Goal: Information Seeking & Learning: Find contact information

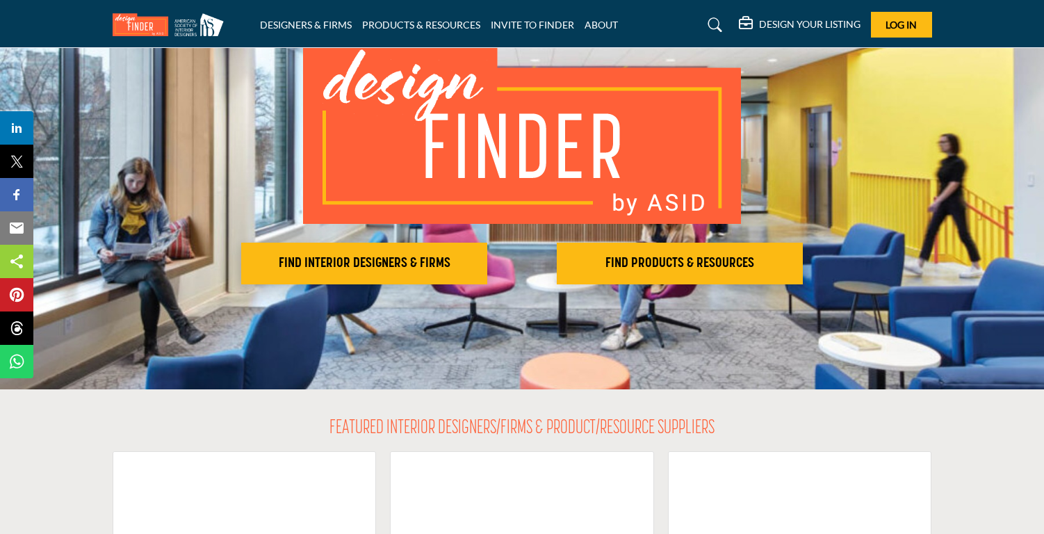
scroll to position [111, 0]
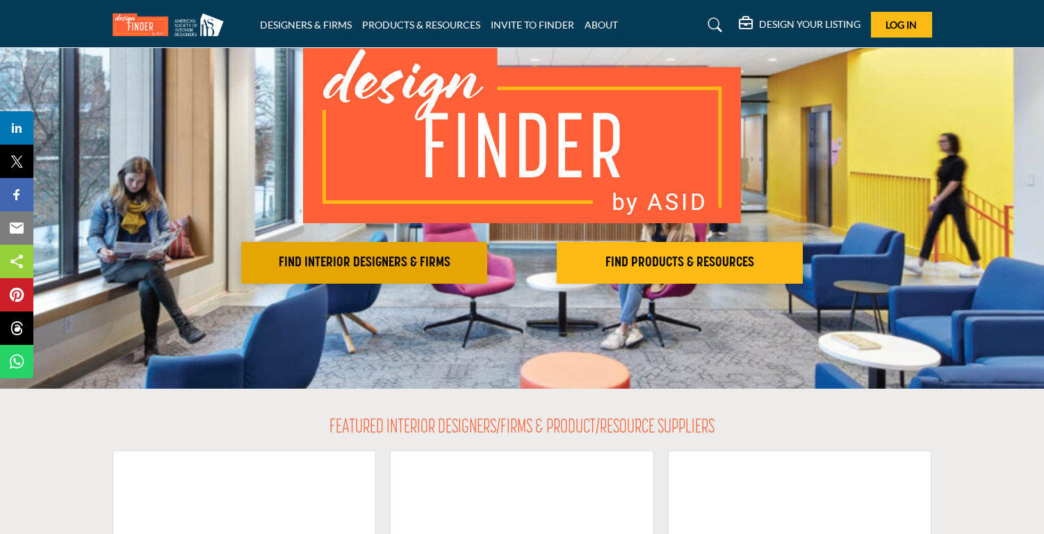
click at [365, 267] on h2 "FIND INTERIOR DESIGNERS & FIRMS" at bounding box center [364, 262] width 238 height 17
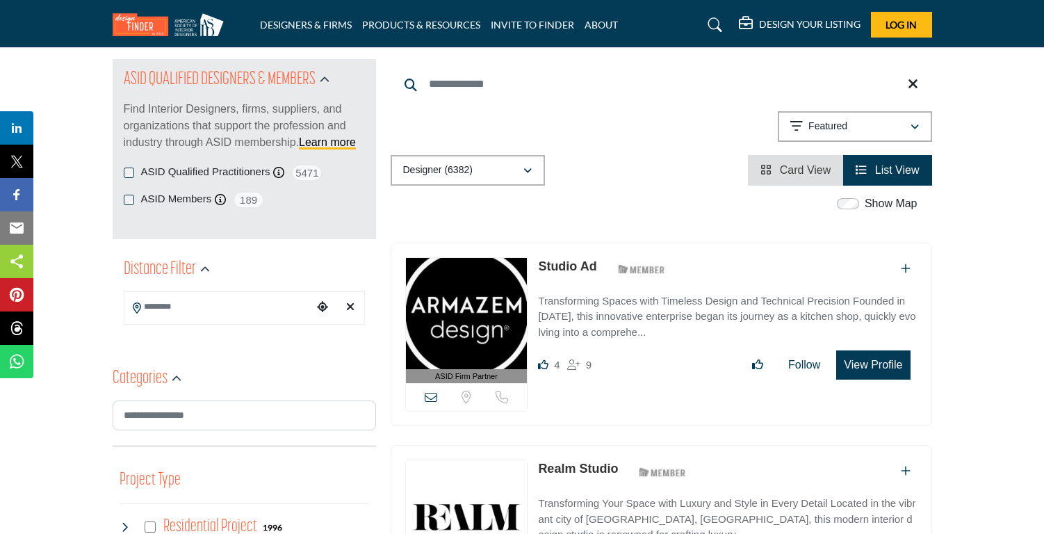
scroll to position [158, 0]
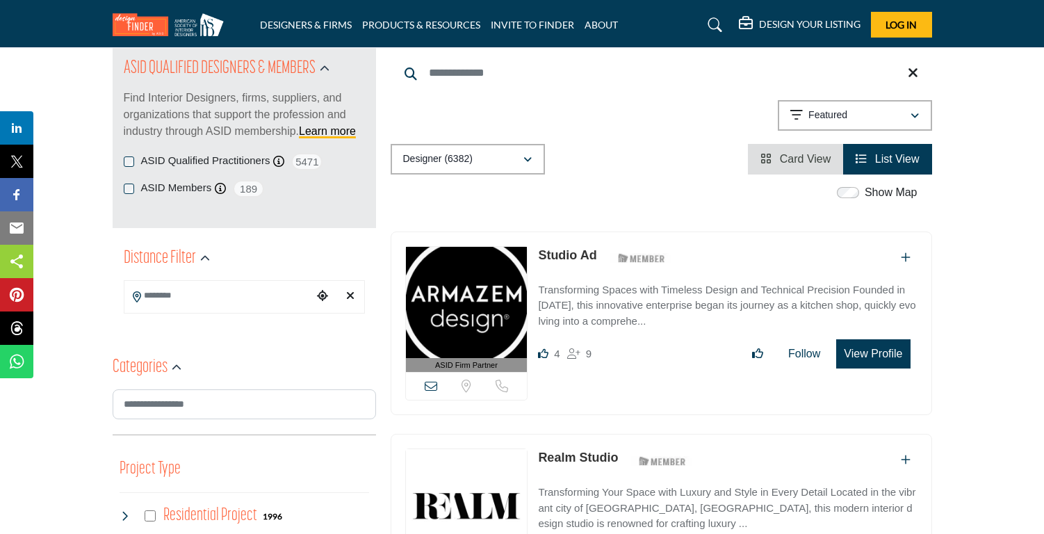
click at [261, 295] on input "Search Location" at bounding box center [218, 295] width 188 height 27
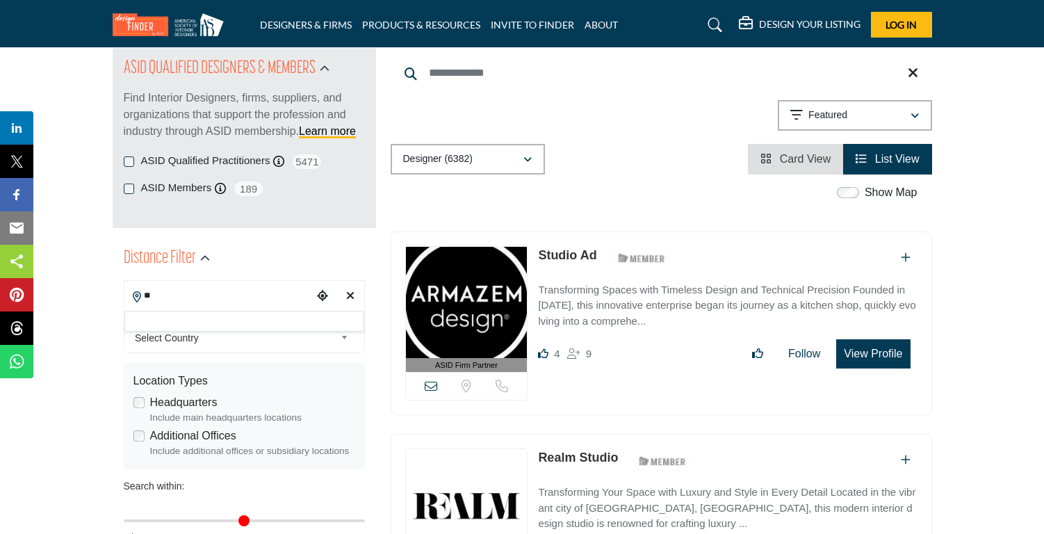
type input "*"
type input "*****"
type input "***"
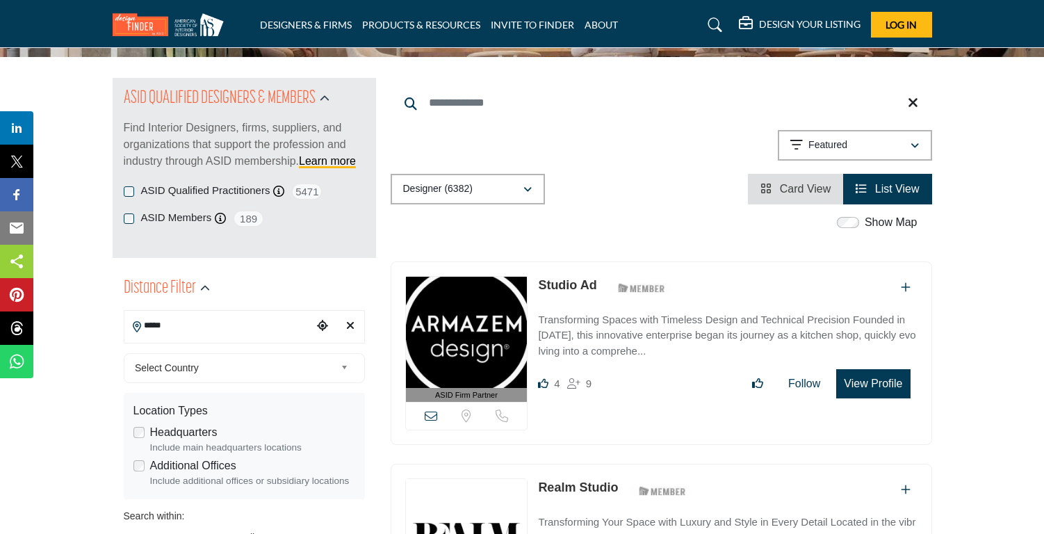
scroll to position [130, 0]
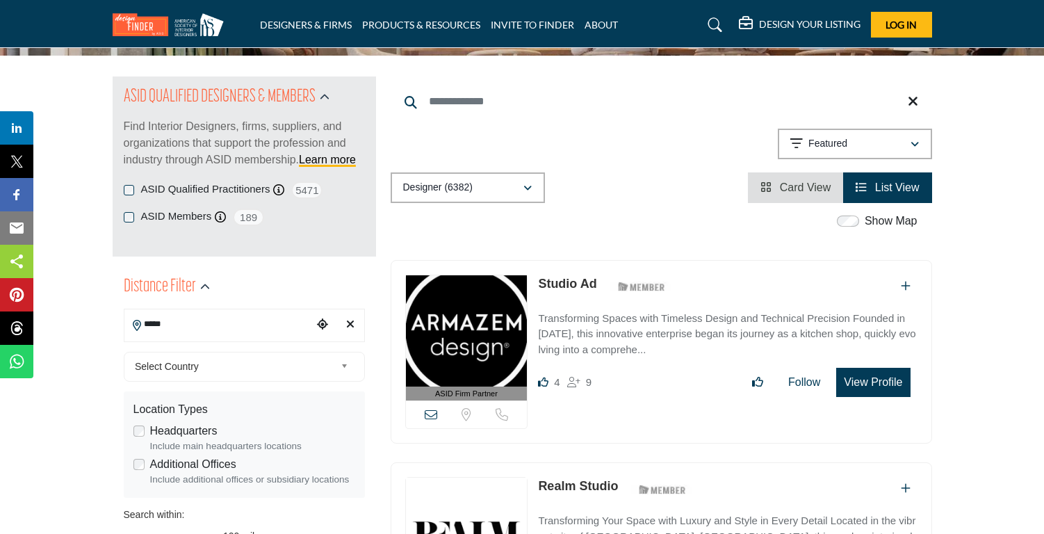
type input "*****"
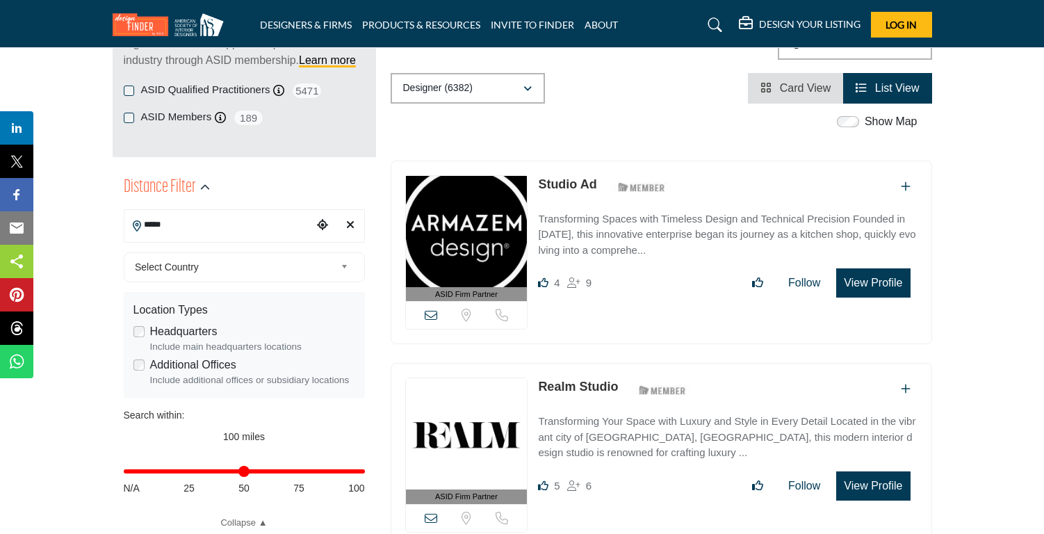
scroll to position [238, 0]
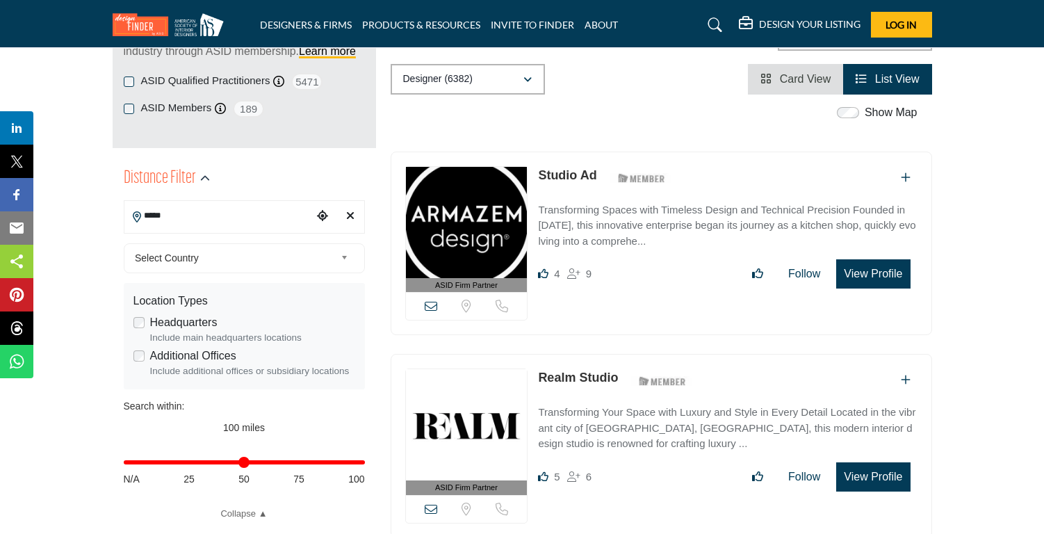
click at [349, 257] on b at bounding box center [346, 257] width 13 height 17
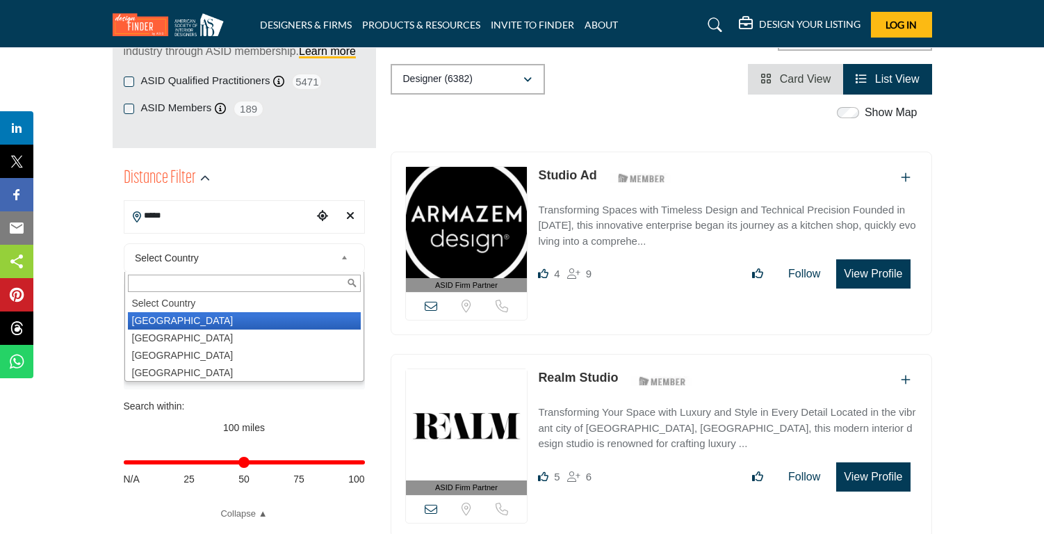
click at [297, 316] on li "United States" at bounding box center [244, 320] width 233 height 17
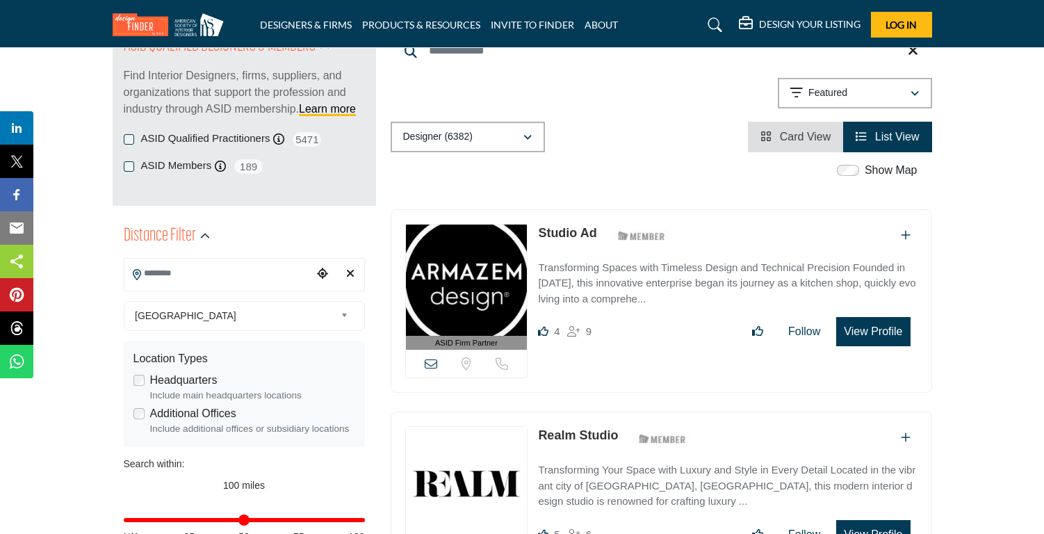
scroll to position [179, 0]
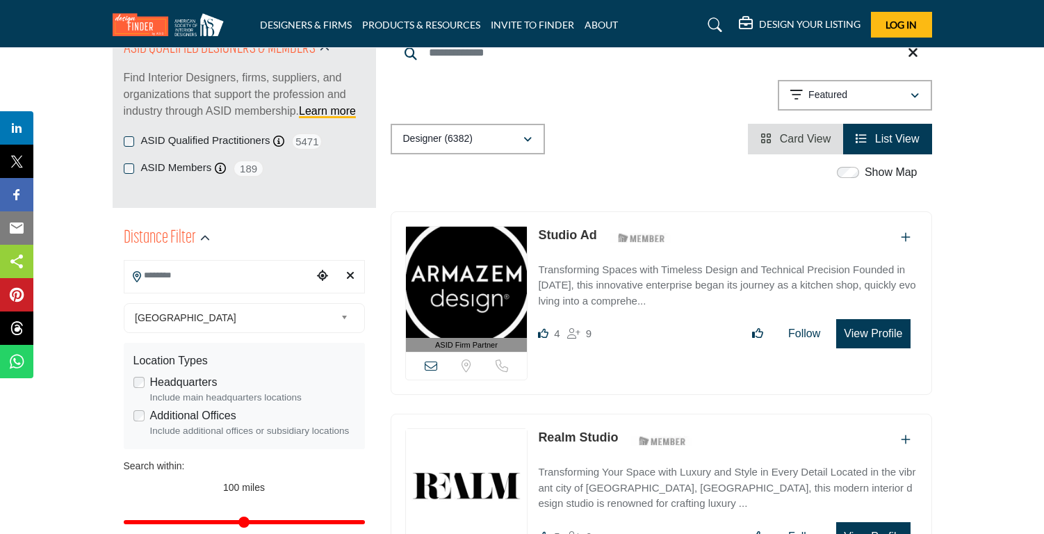
click at [290, 283] on input "Search Location" at bounding box center [218, 275] width 188 height 27
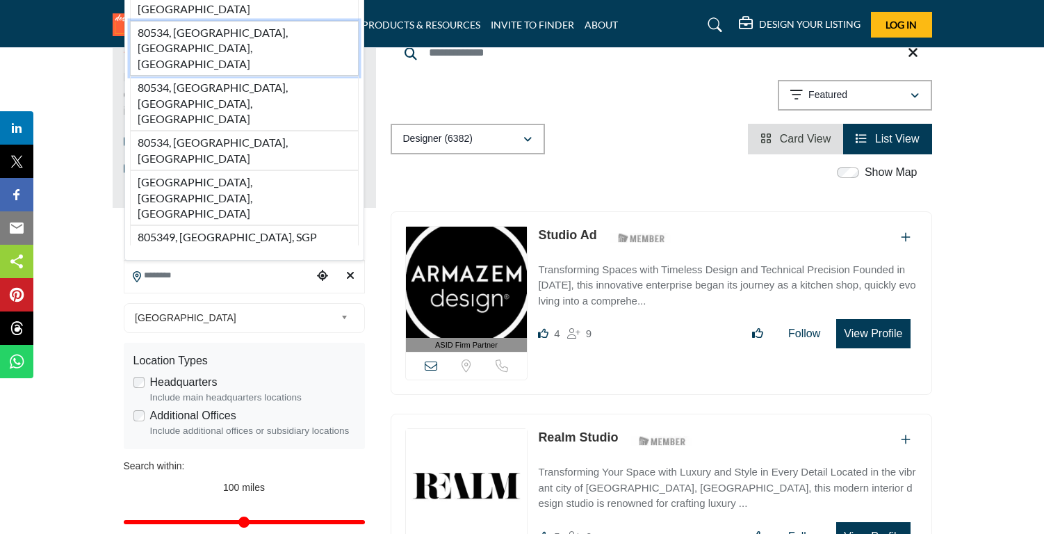
click at [236, 76] on li "80534, Johnstown, CO, USA" at bounding box center [244, 48] width 229 height 55
type input "**********"
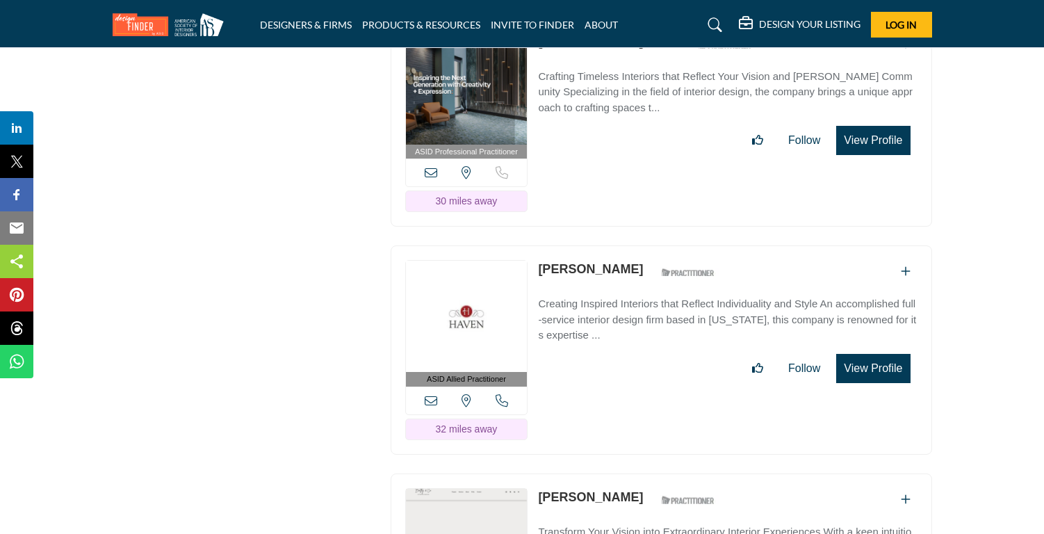
scroll to position [3935, 0]
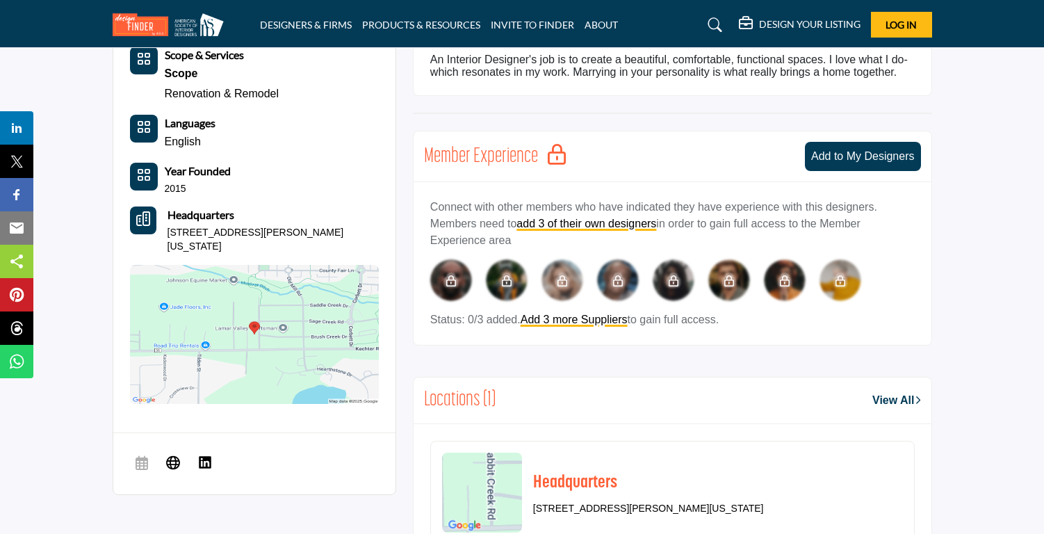
scroll to position [402, 0]
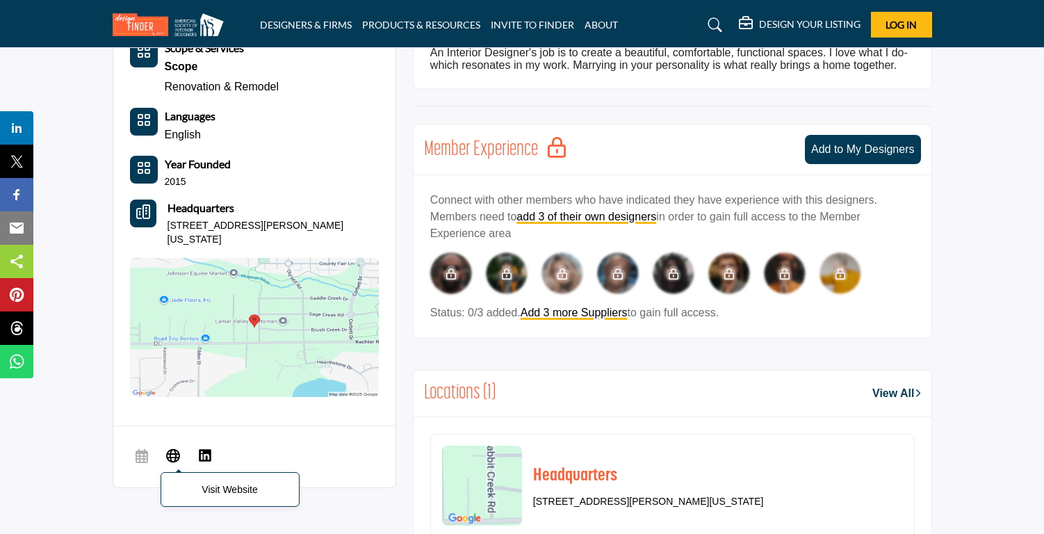
click at [172, 454] on icon at bounding box center [173, 454] width 14 height 17
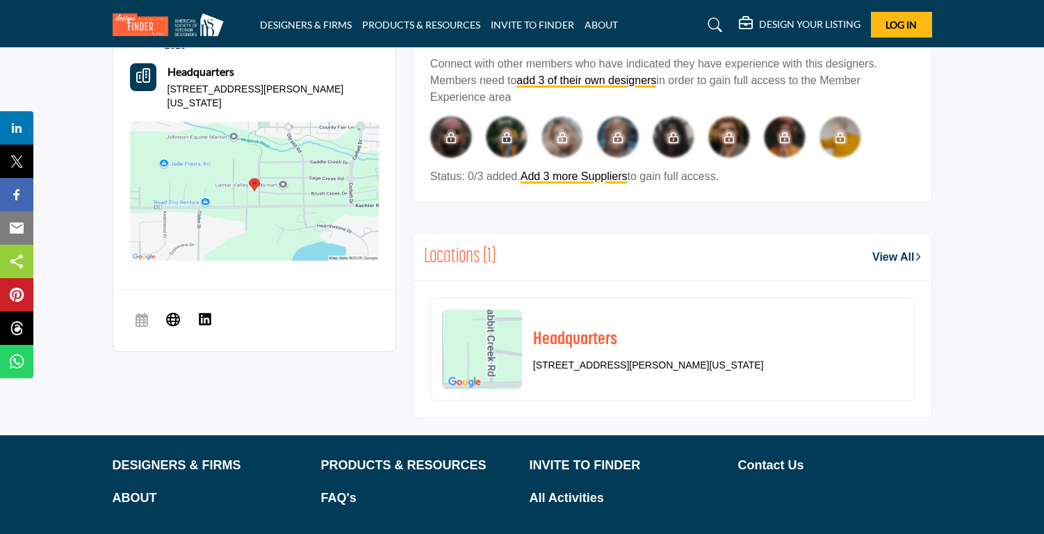
scroll to position [544, 0]
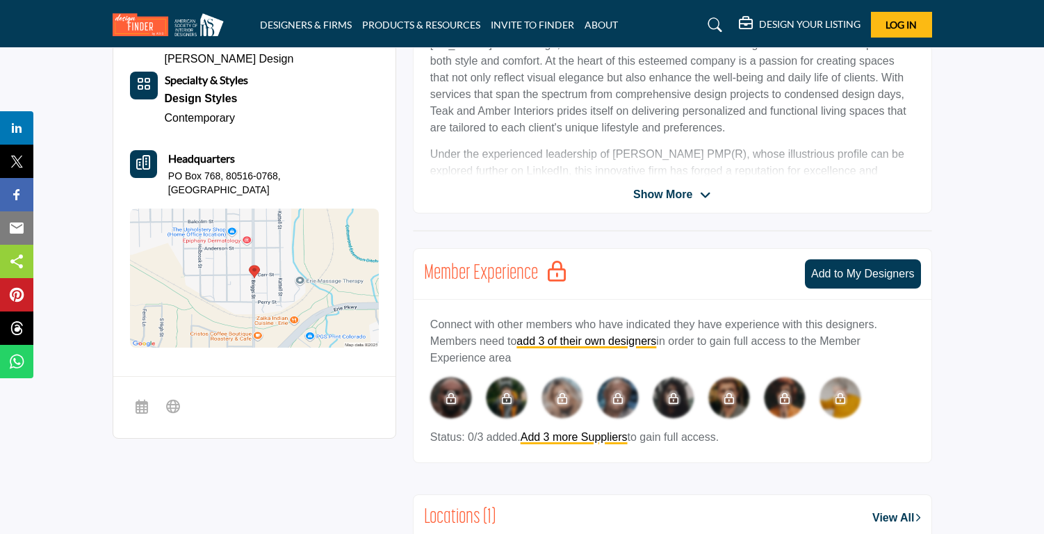
scroll to position [441, 0]
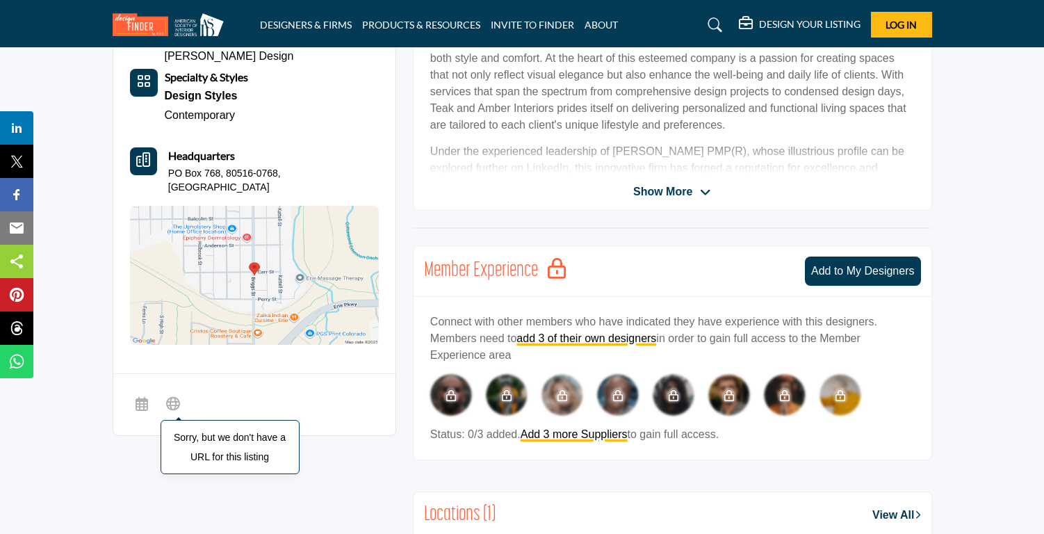
click at [170, 395] on span "Sorry, but we don't have a URL for this listing" at bounding box center [172, 404] width 25 height 28
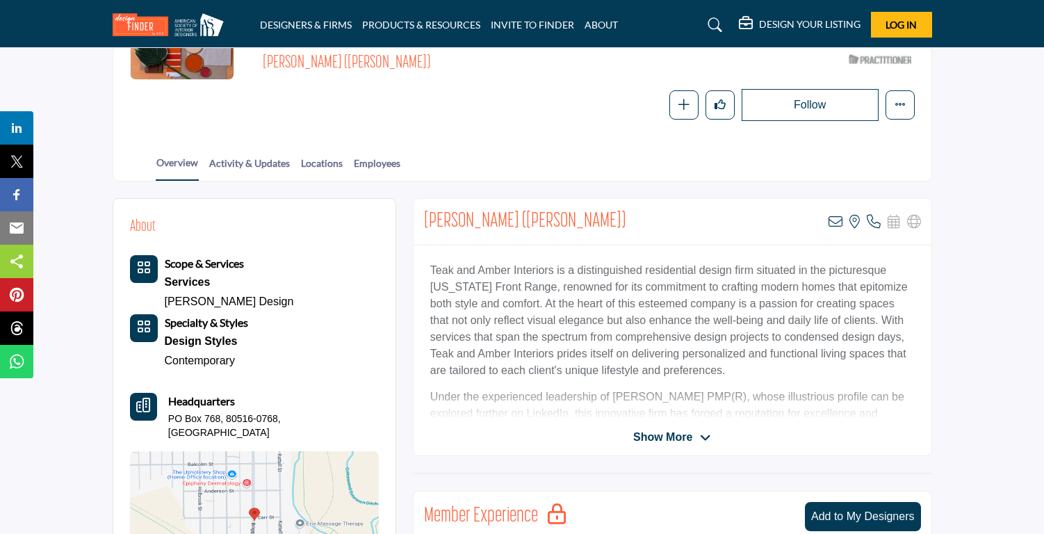
scroll to position [69, 0]
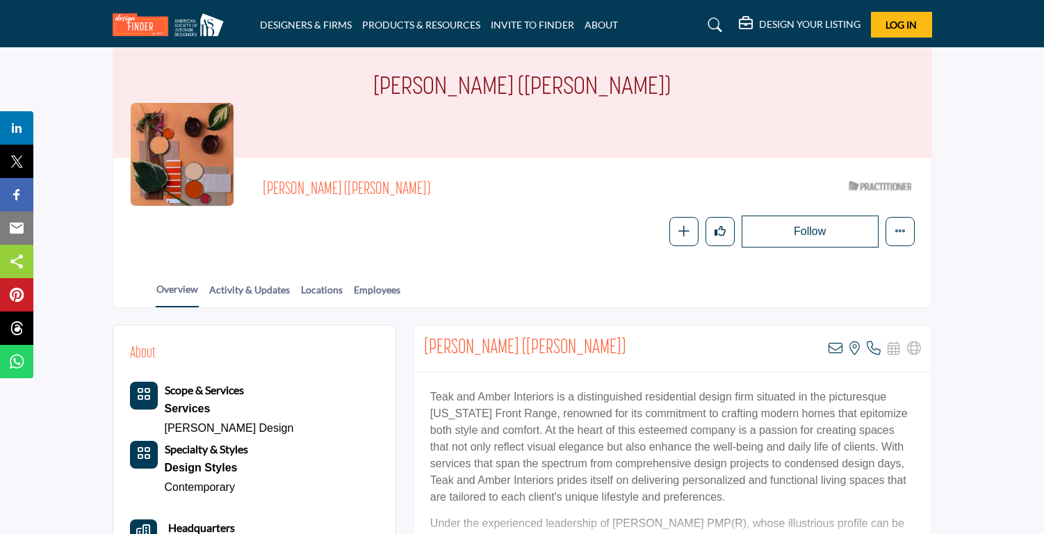
click at [339, 190] on span "Danielle Lambert (Knobbe)" at bounding box center [419, 190] width 313 height 23
copy div "Danielle Lambert (Knobbe)"
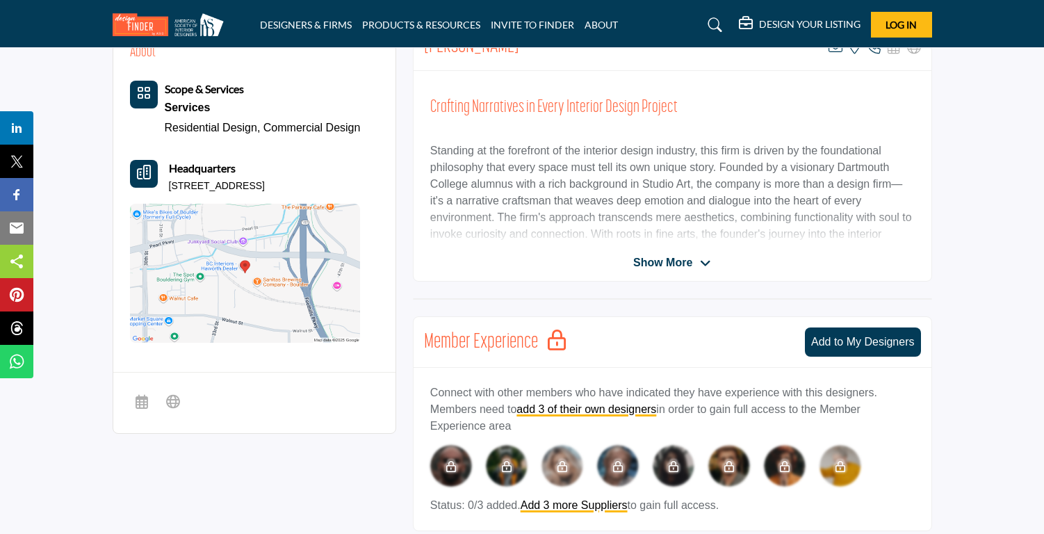
scroll to position [370, 0]
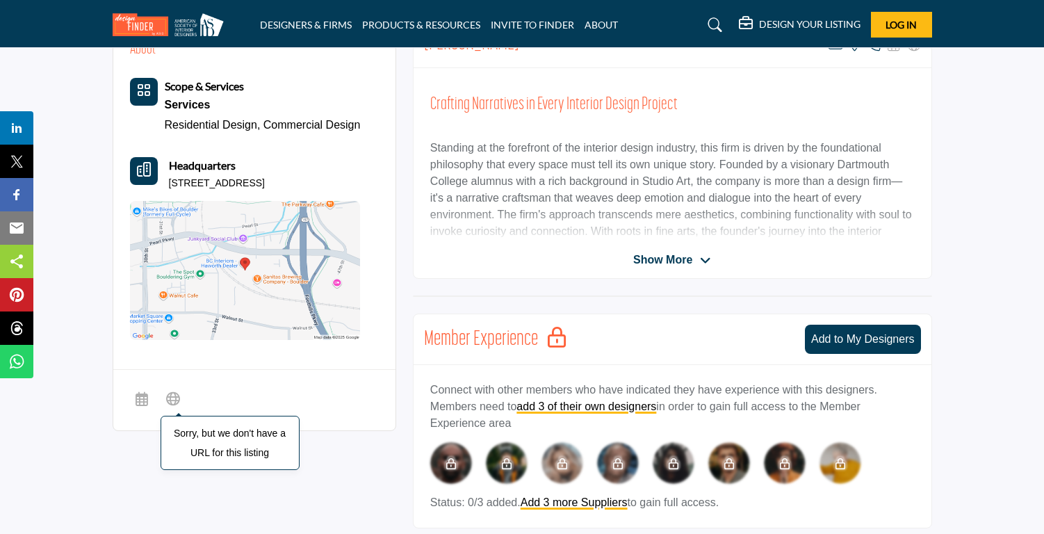
click at [176, 403] on icon at bounding box center [173, 398] width 14 height 17
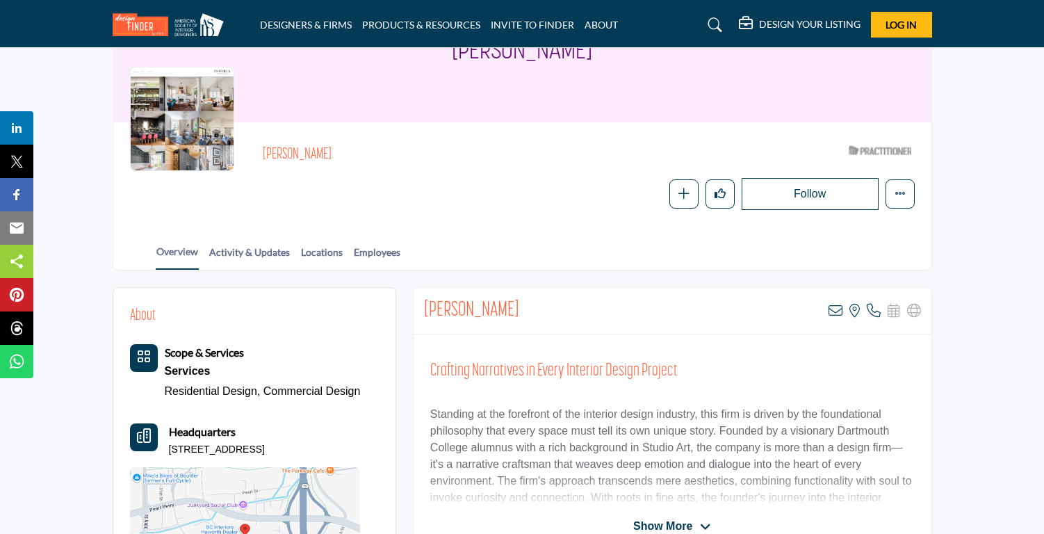
scroll to position [50, 0]
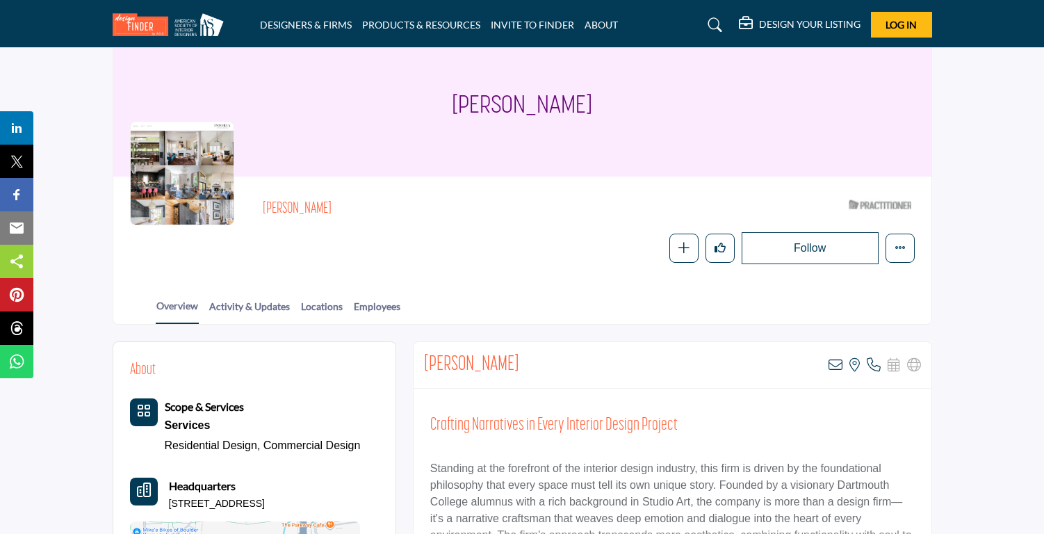
click at [301, 206] on h2 "[PERSON_NAME]" at bounding box center [454, 209] width 382 height 18
copy div "[PERSON_NAME]"
